Goal: Information Seeking & Learning: Learn about a topic

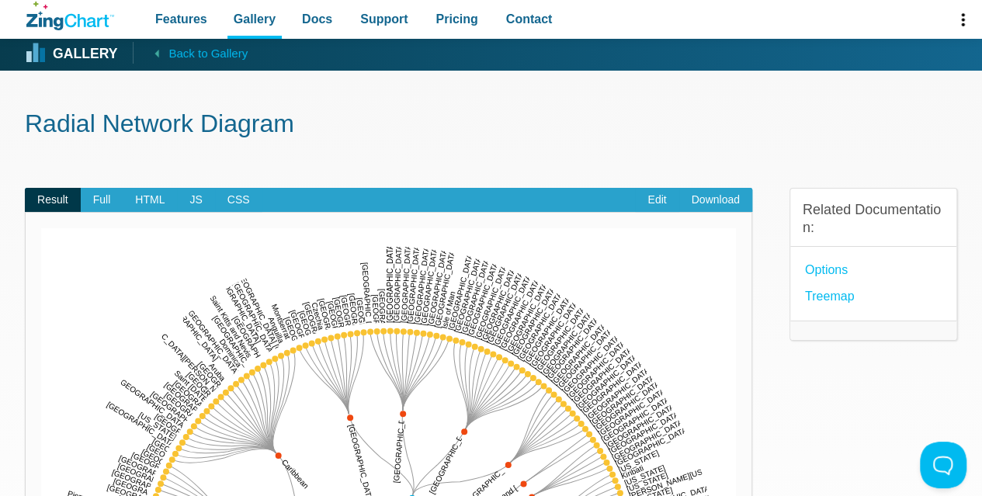
scroll to position [3, 0]
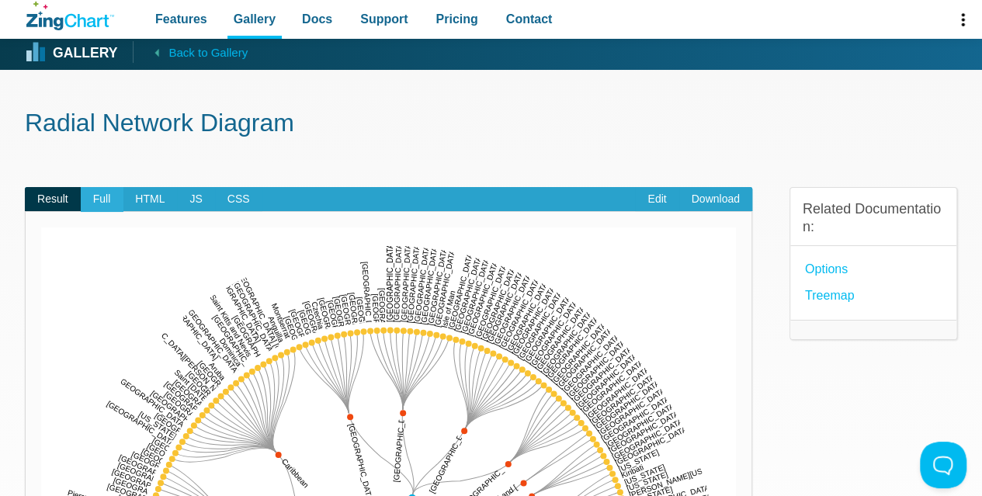
click at [113, 196] on span "Full" at bounding box center [102, 199] width 43 height 25
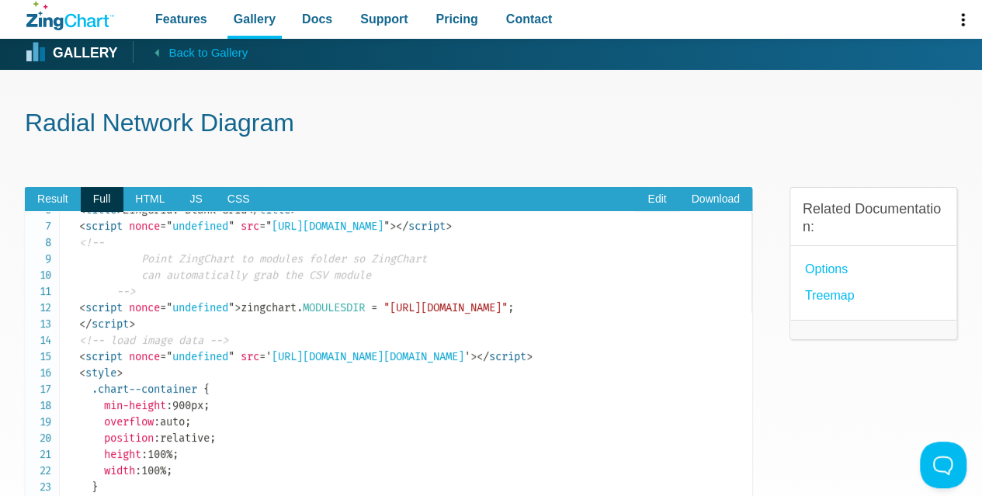
scroll to position [98, 0]
click at [150, 210] on span "HTML" at bounding box center [150, 199] width 54 height 25
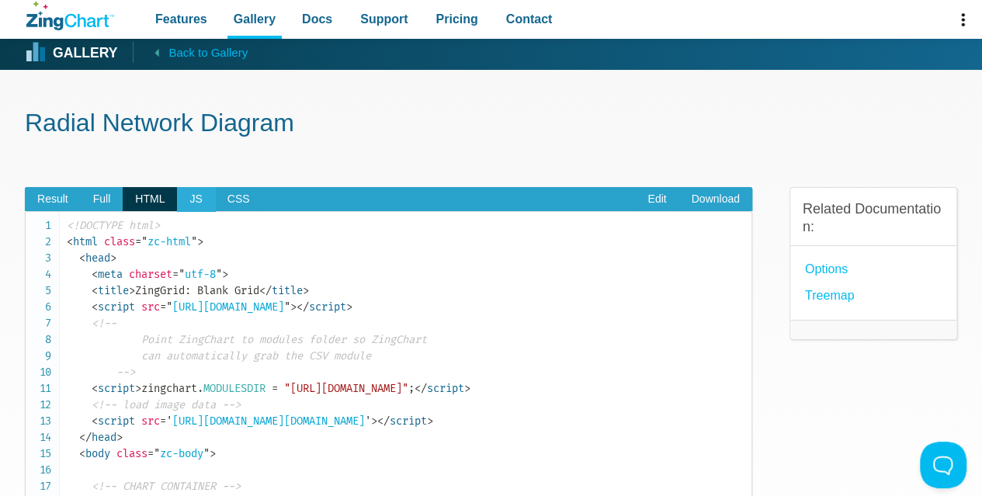
click at [193, 200] on span "JS" at bounding box center [195, 199] width 37 height 25
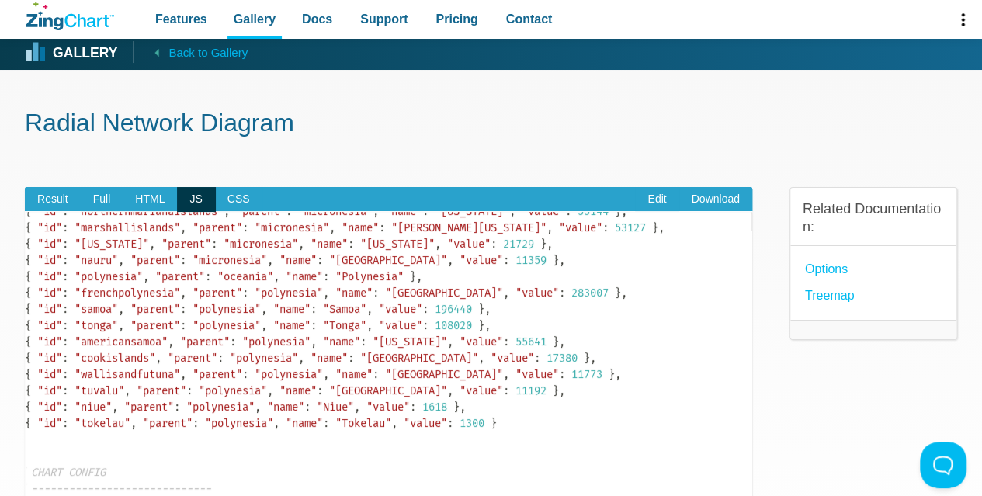
scroll to position [4129, 67]
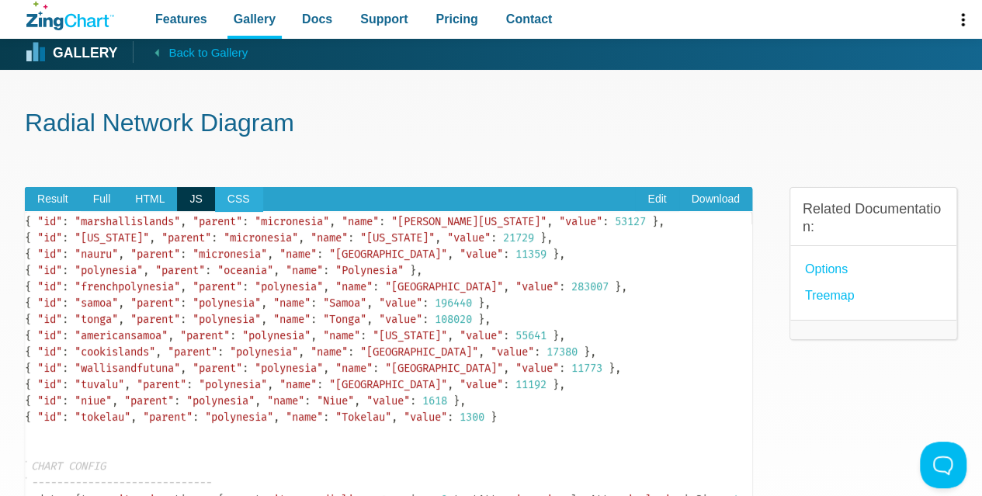
click at [238, 204] on span "CSS" at bounding box center [238, 199] width 47 height 25
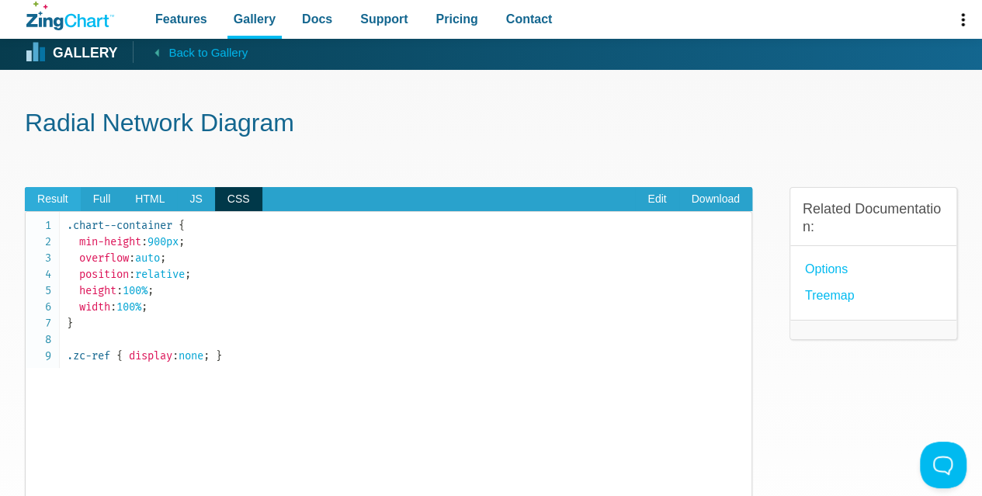
click at [59, 201] on span "Result" at bounding box center [53, 199] width 56 height 25
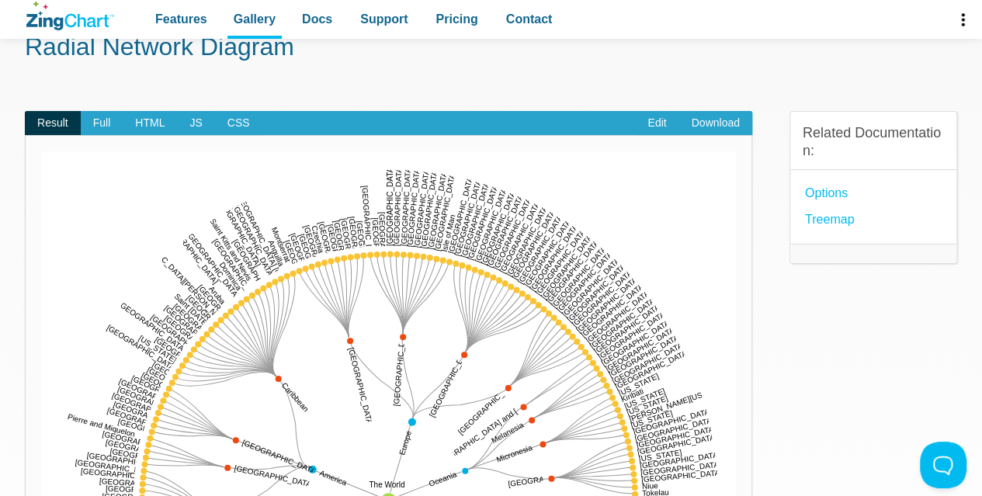
scroll to position [0, 0]
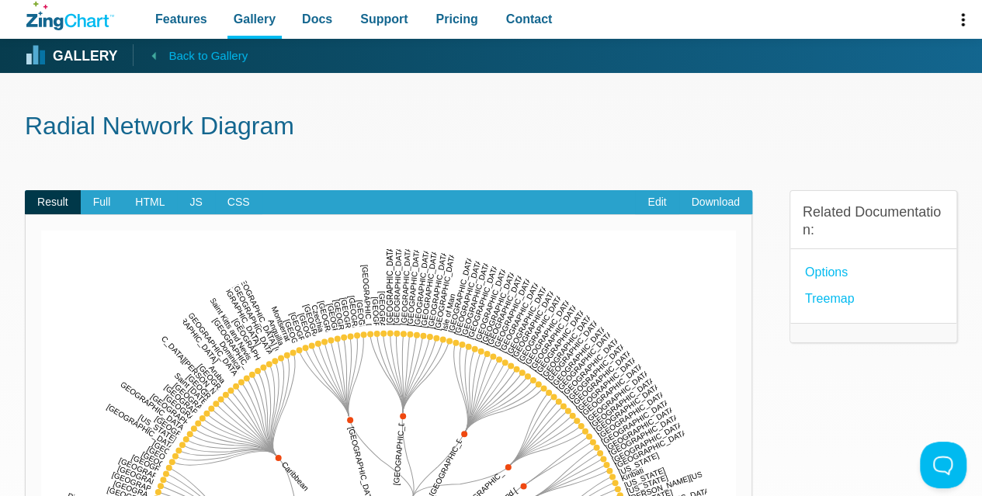
click at [209, 59] on span "Back to Gallery" at bounding box center [207, 56] width 79 height 20
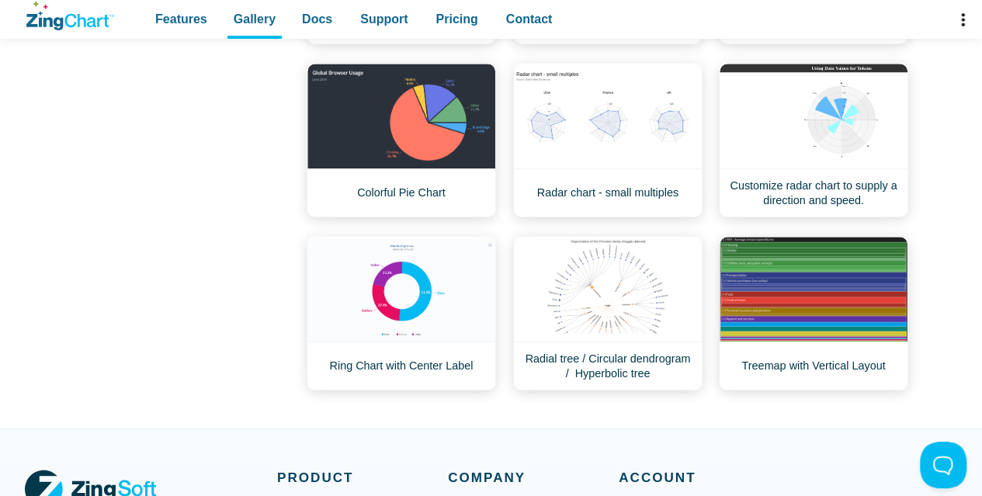
scroll to position [657, 0]
